Goal: Task Accomplishment & Management: Manage account settings

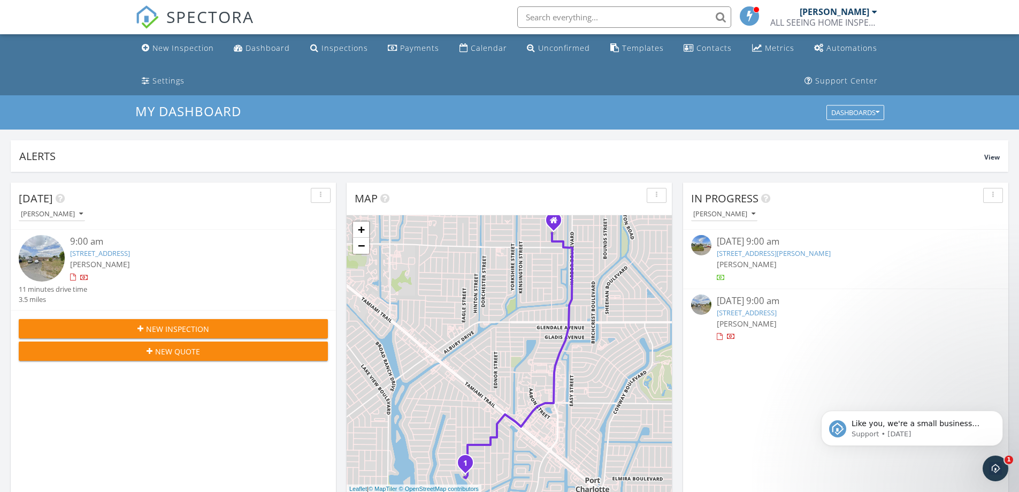
click at [130, 256] on link "[STREET_ADDRESS]" at bounding box center [100, 253] width 60 height 10
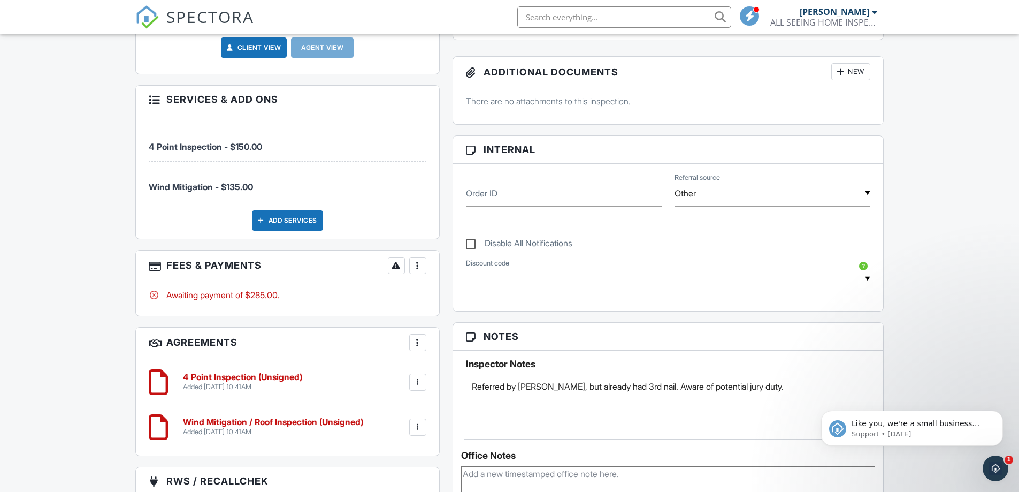
click at [422, 260] on div at bounding box center [418, 265] width 11 height 11
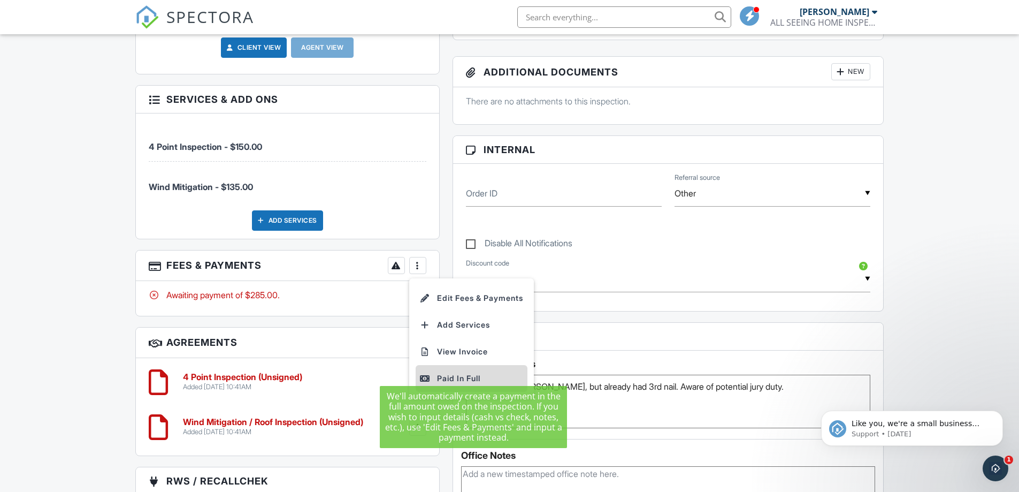
click at [457, 372] on div "Paid In Full" at bounding box center [471, 378] width 103 height 13
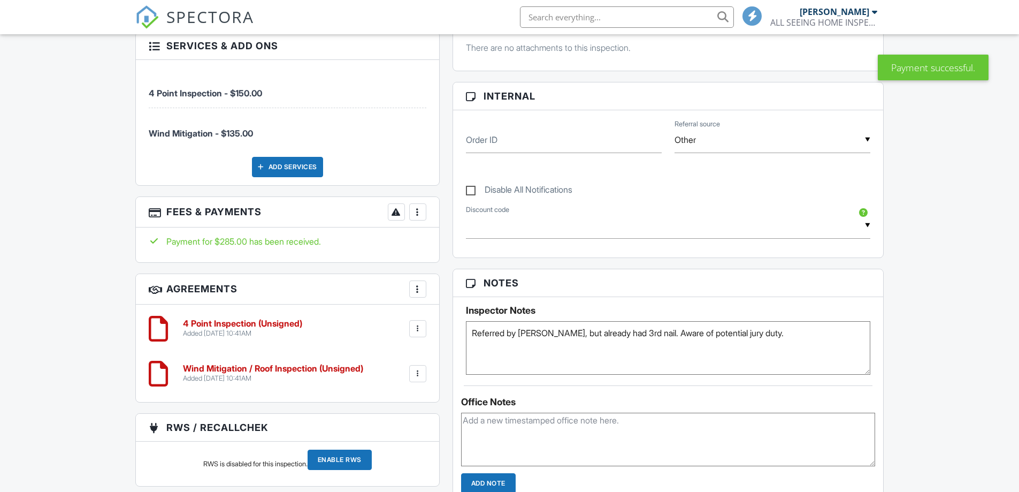
scroll to position [757, 0]
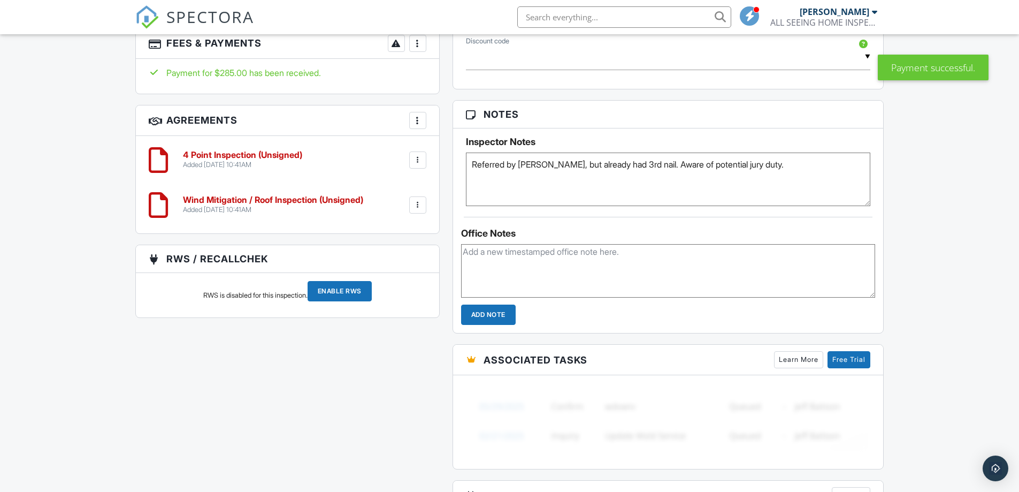
click at [292, 150] on h6 "4 Point Inspection (Unsigned)" at bounding box center [242, 155] width 119 height 10
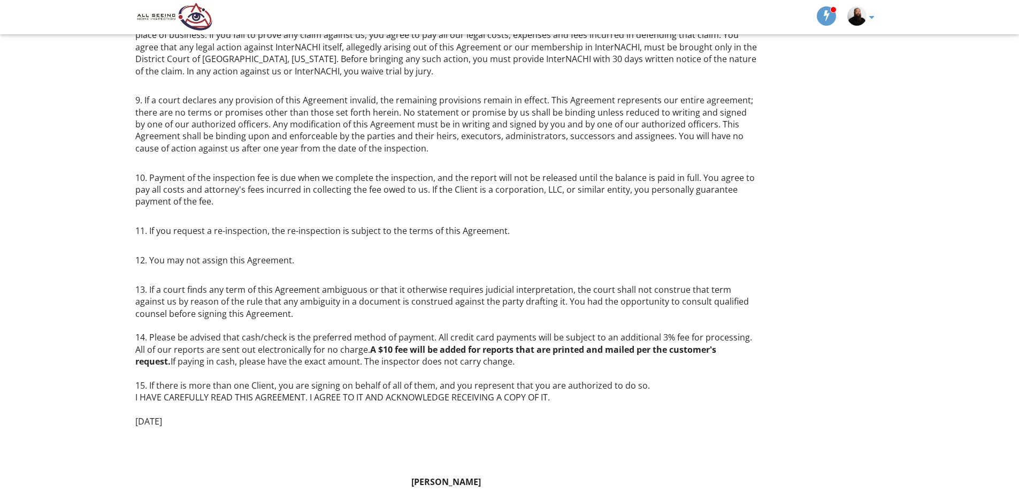
scroll to position [767, 0]
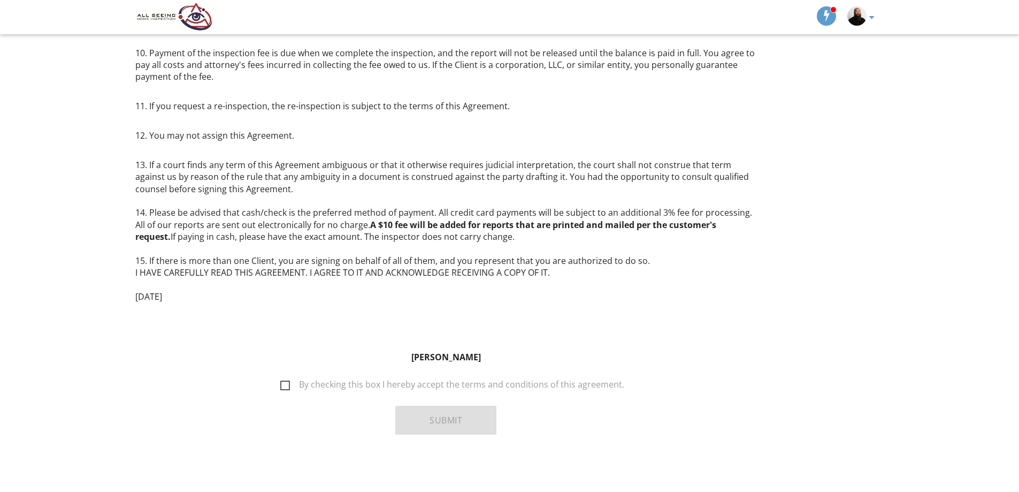
click at [283, 386] on label "By checking this box I hereby accept the terms and conditions of this agreement." at bounding box center [452, 385] width 344 height 13
click at [281, 383] on input "By checking this box I hereby accept the terms and conditions of this agreement." at bounding box center [277, 379] width 7 height 7
checkbox input "true"
click at [403, 424] on button "Submit" at bounding box center [445, 420] width 101 height 29
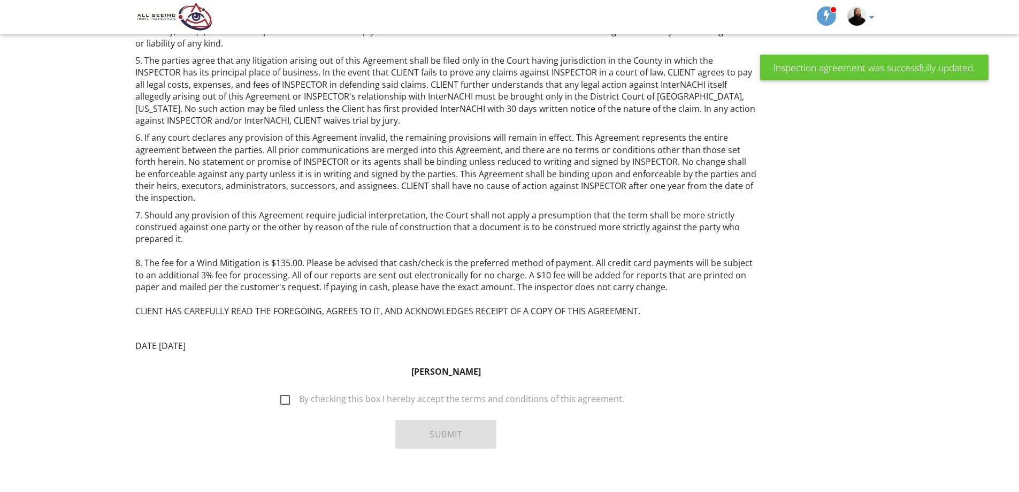
scroll to position [555, 0]
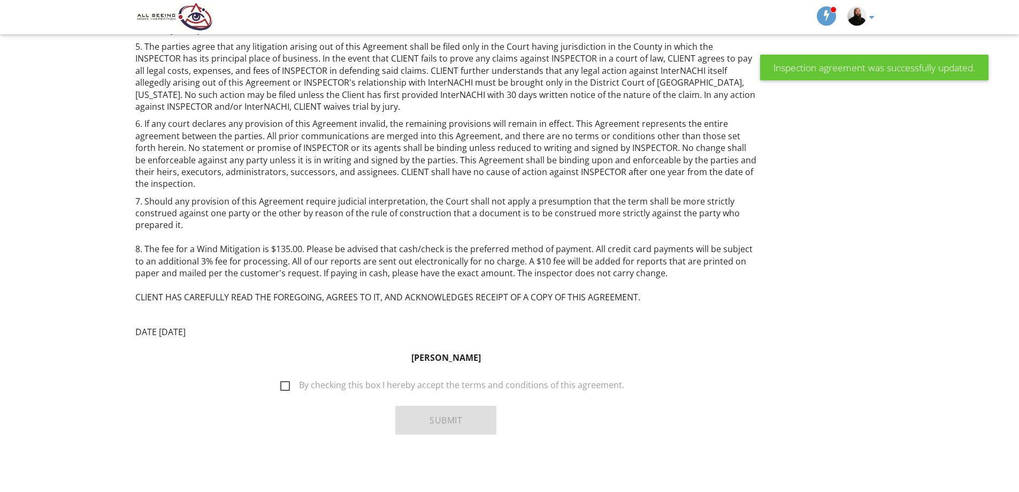
click at [284, 384] on label "By checking this box I hereby accept the terms and conditions of this agreement." at bounding box center [452, 386] width 344 height 13
click at [281, 383] on input "By checking this box I hereby accept the terms and conditions of this agreement." at bounding box center [277, 379] width 7 height 7
checkbox input "true"
click at [467, 422] on button "Submit" at bounding box center [445, 420] width 101 height 29
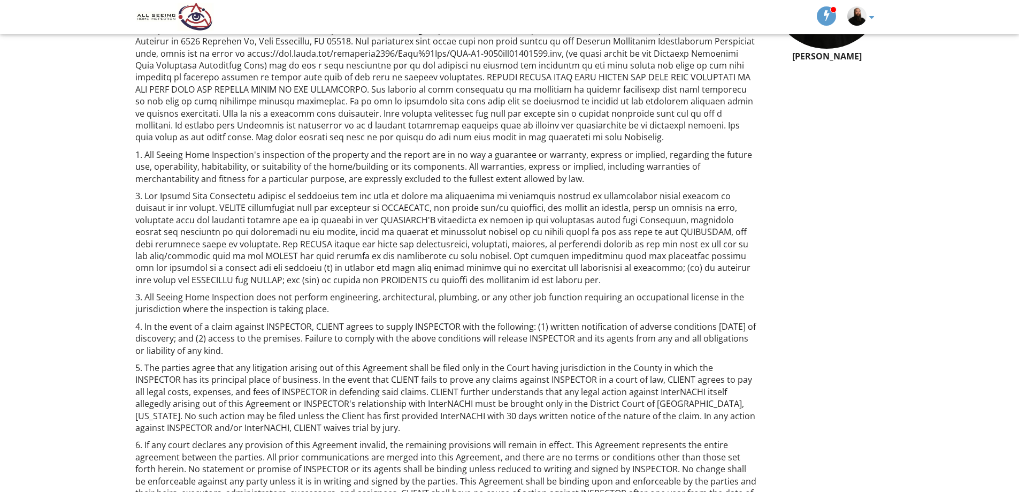
scroll to position [0, 0]
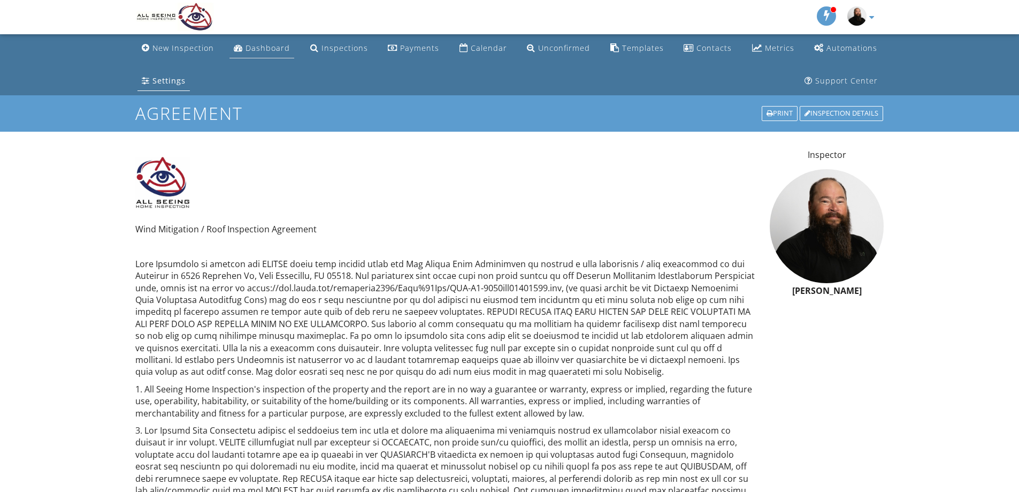
click at [249, 46] on div "Dashboard" at bounding box center [268, 48] width 44 height 10
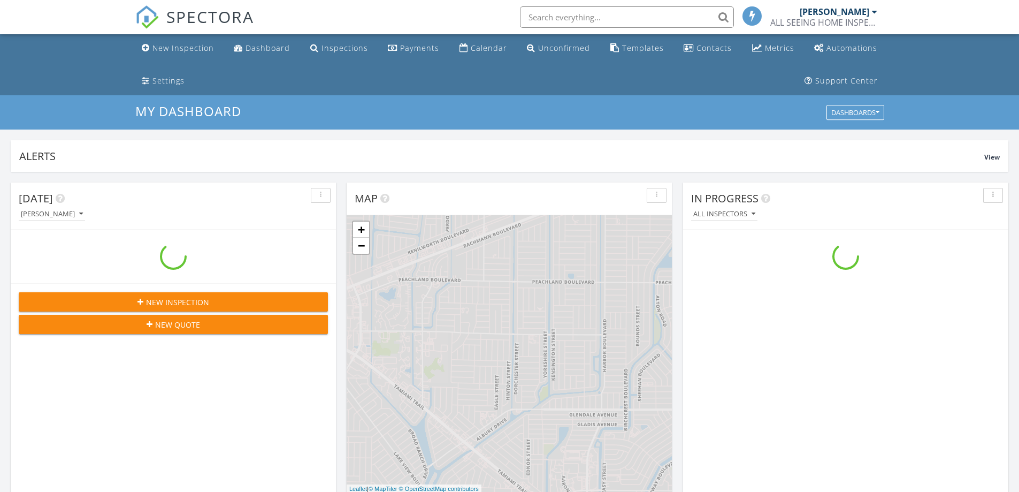
scroll to position [990, 1036]
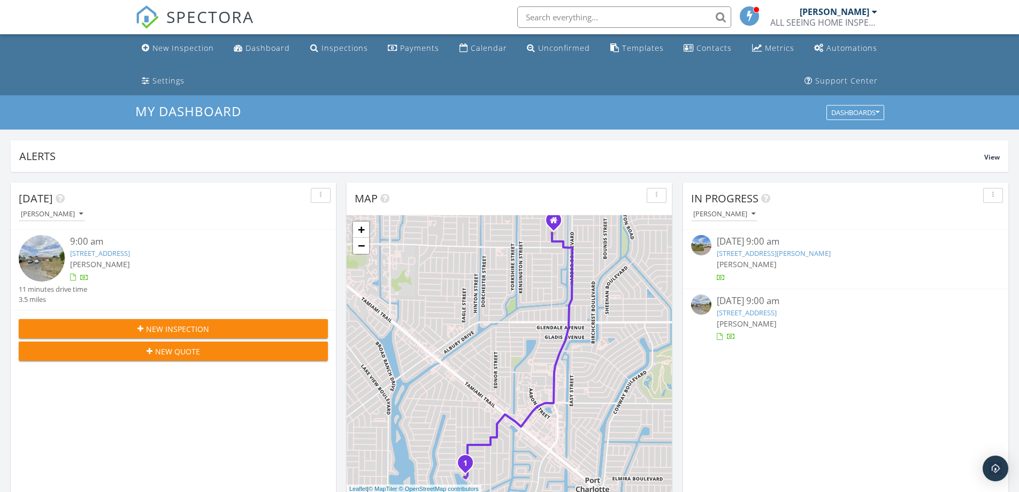
click at [130, 254] on link "[STREET_ADDRESS]" at bounding box center [100, 253] width 60 height 10
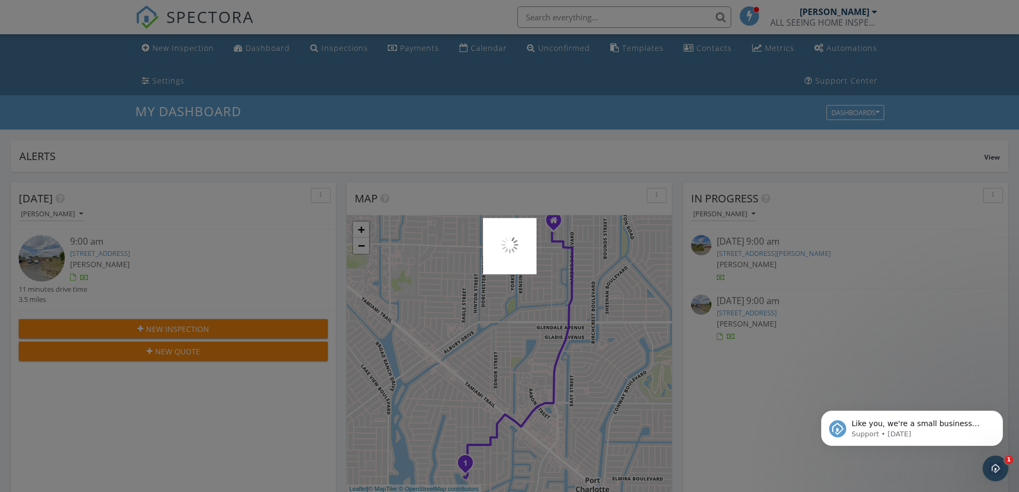
scroll to position [0, 0]
